Goal: Information Seeking & Learning: Learn about a topic

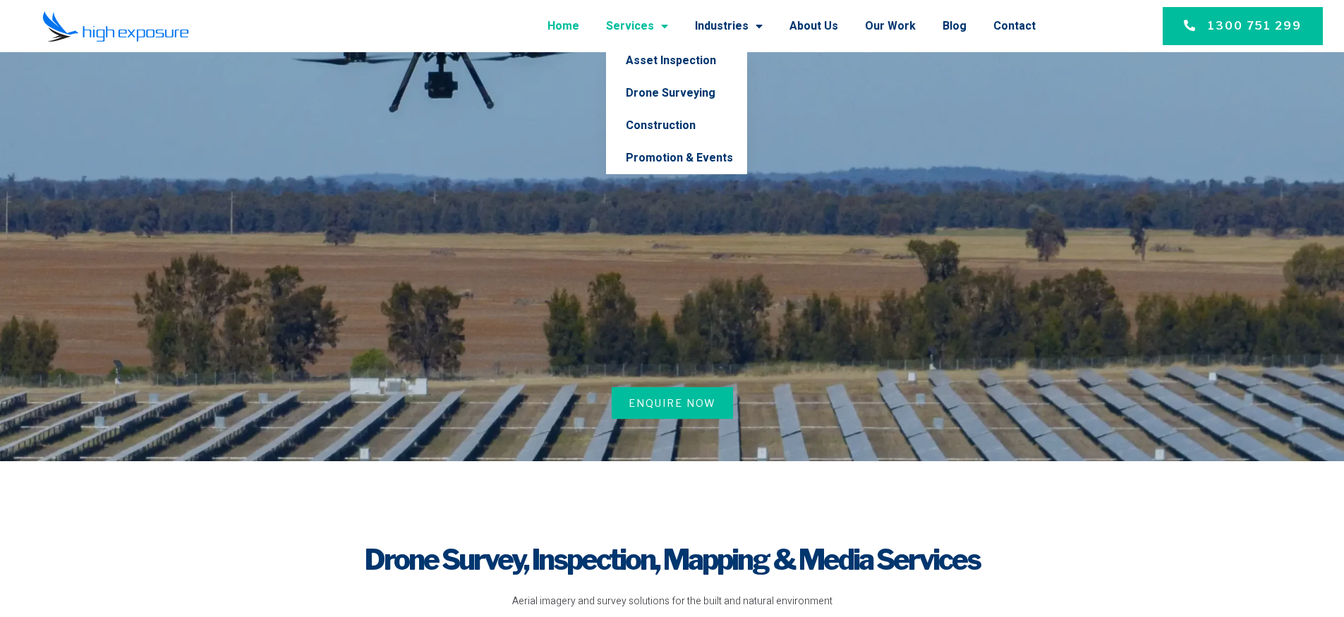
click at [664, 30] on link "Services" at bounding box center [637, 26] width 62 height 37
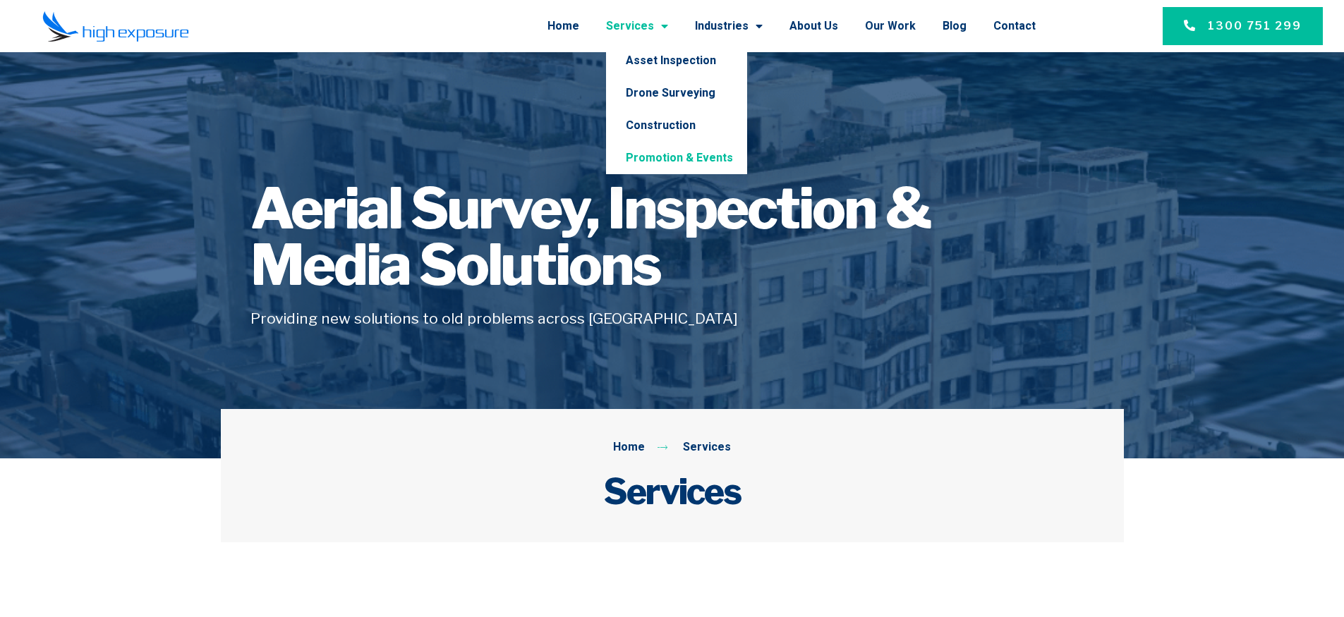
click at [680, 157] on link "Promotion & Events" at bounding box center [676, 158] width 141 height 32
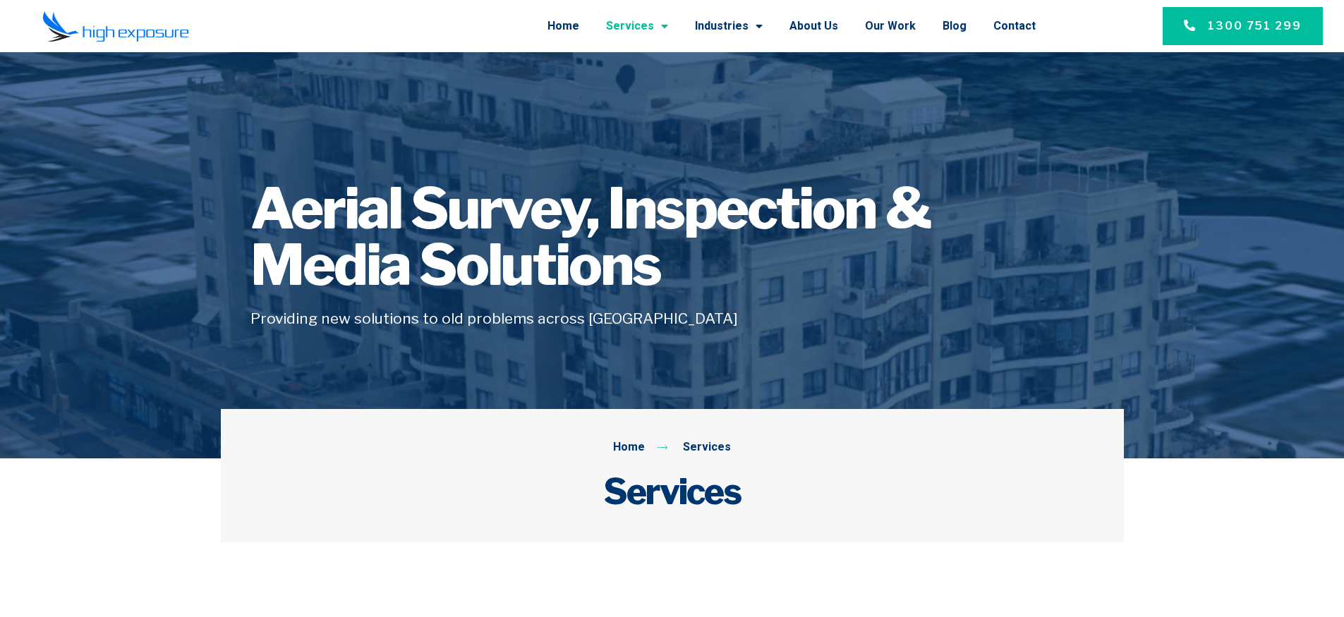
drag, startPoint x: 599, startPoint y: 167, endPoint x: 627, endPoint y: 151, distance: 32.2
click at [600, 167] on div "Aerial Survey, Inspection & Media Solutions Providing new solutions to old prob…" at bounding box center [672, 255] width 903 height 209
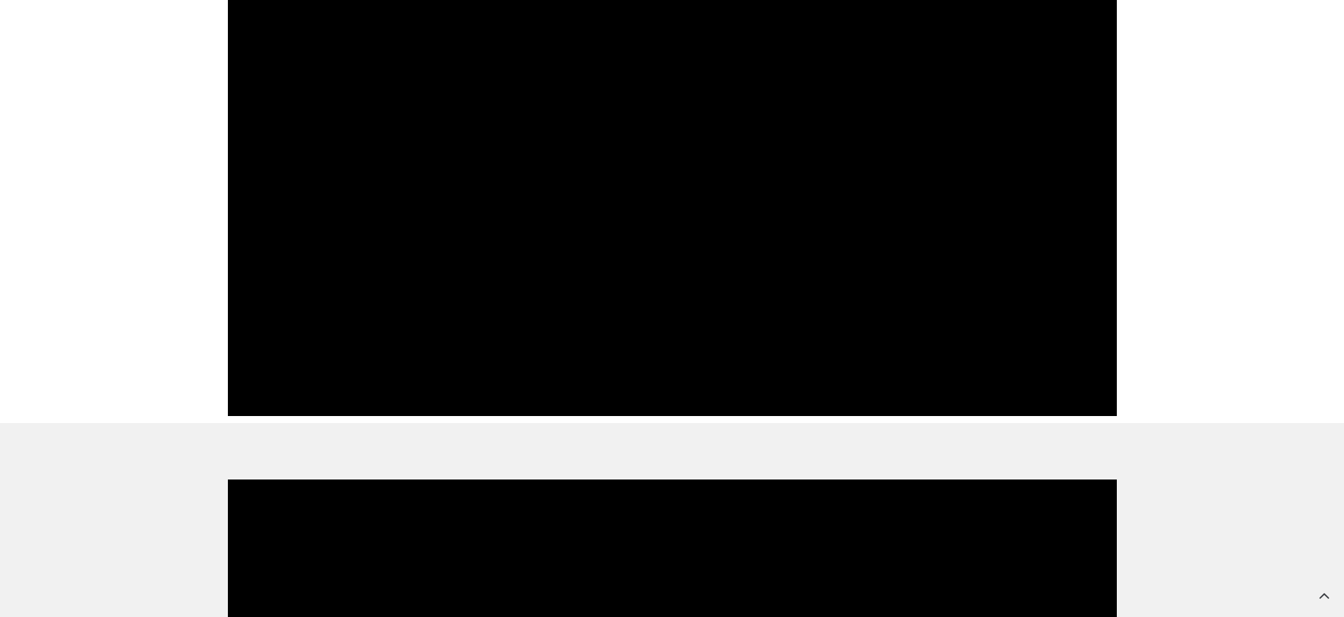
scroll to position [3569, 0]
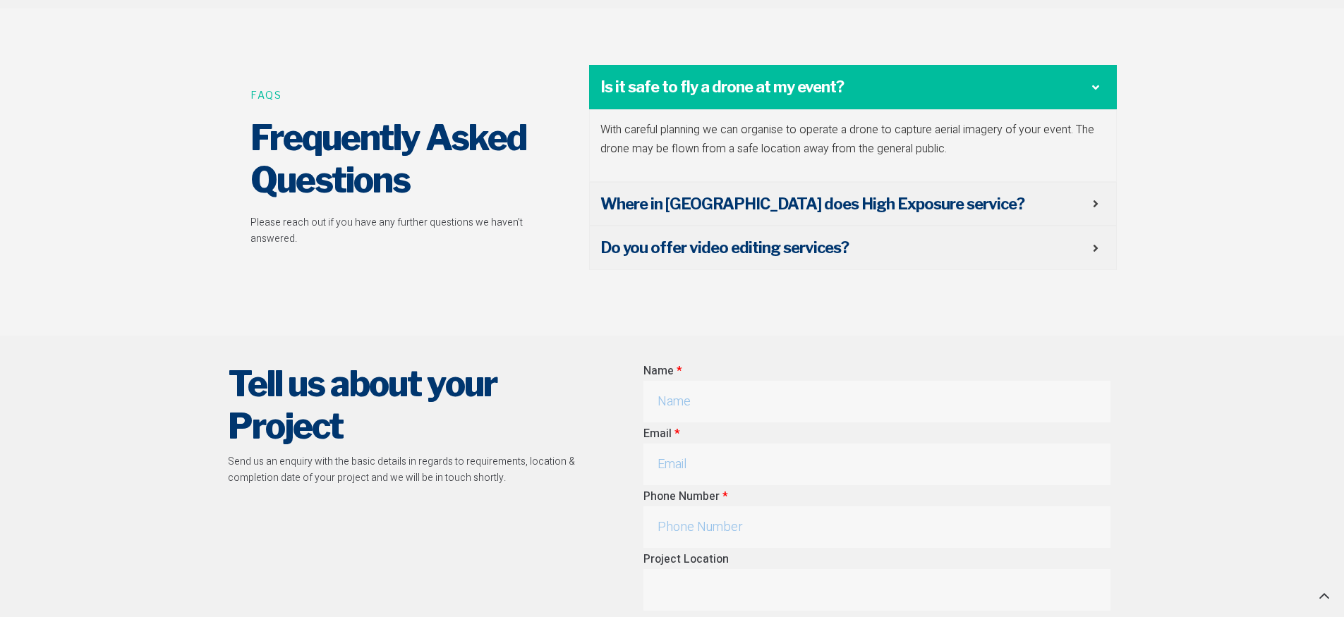
click at [257, 131] on h2 "Frequently Asked Questions" at bounding box center [401, 158] width 302 height 85
click at [324, 125] on h2 "Frequently Asked Questions" at bounding box center [401, 158] width 302 height 85
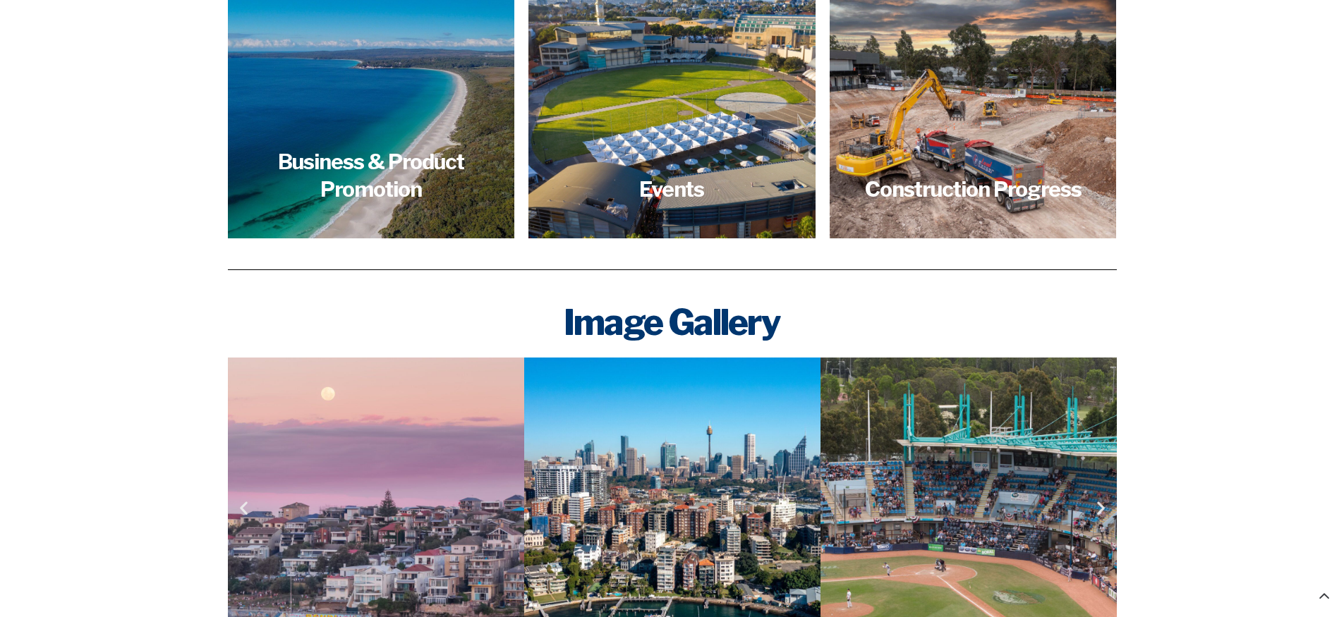
scroll to position [0, 0]
